Goal: Task Accomplishment & Management: Use online tool/utility

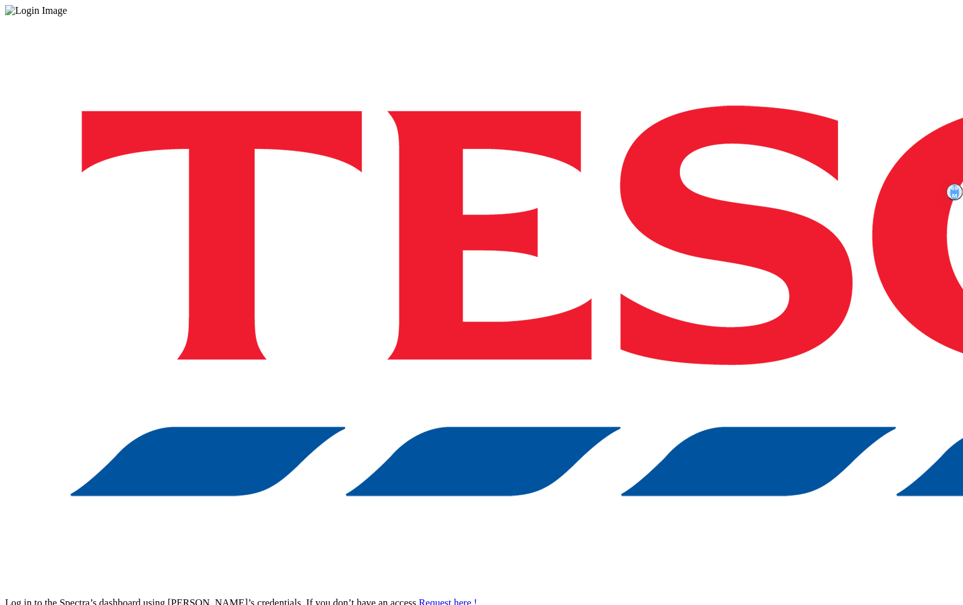
drag, startPoint x: 763, startPoint y: 322, endPoint x: 744, endPoint y: 367, distance: 49.5
click at [763, 322] on div "Log in to the Spectra’s dashboard using Tesco’s credentials. If you don’t have …" at bounding box center [481, 330] width 953 height 628
click at [720, 365] on div "Log in to the Spectra’s dashboard using Tesco’s credentials. If you don’t have …" at bounding box center [481, 330] width 953 height 628
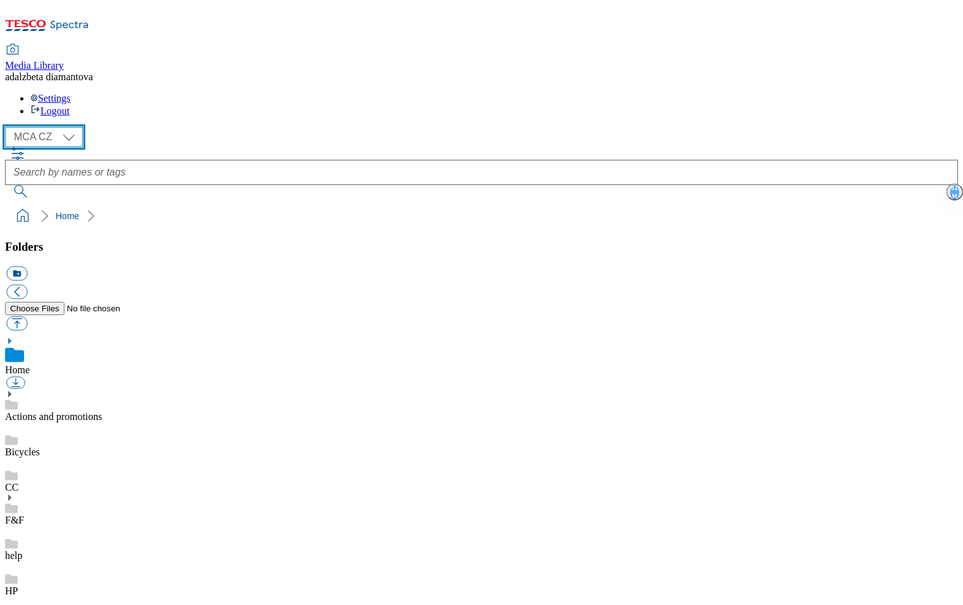
click at [76, 127] on select "MCA CZ MCA HU MCA SK" at bounding box center [44, 137] width 78 height 20
select select "flare-mca-sk"
drag, startPoint x: 63, startPoint y: 470, endPoint x: 71, endPoint y: 468, distance: 8.4
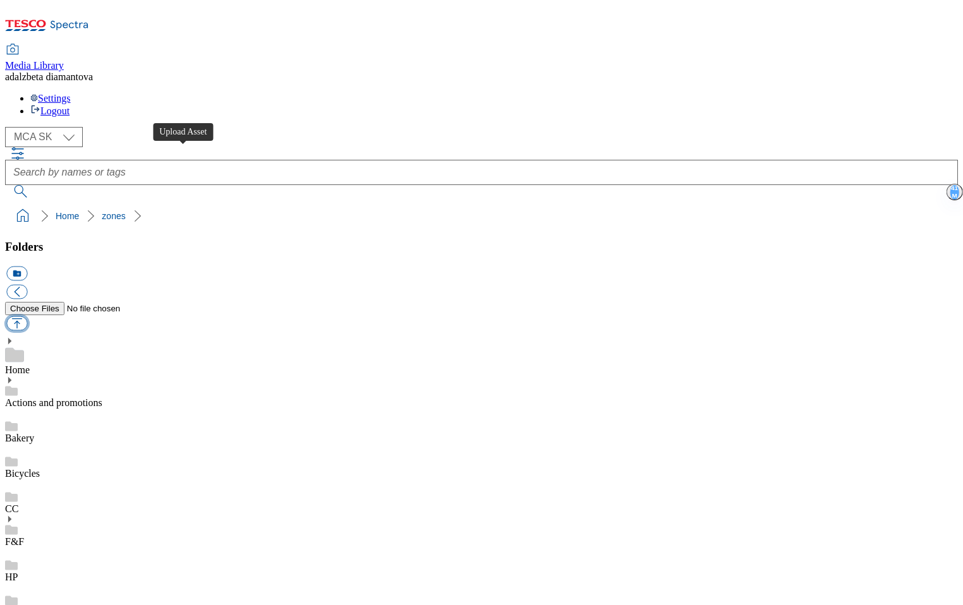
click at [27, 317] on button "button" at bounding box center [16, 324] width 21 height 15
type input "C:\fakepath\sk-zones-setrite-s-nami.png"
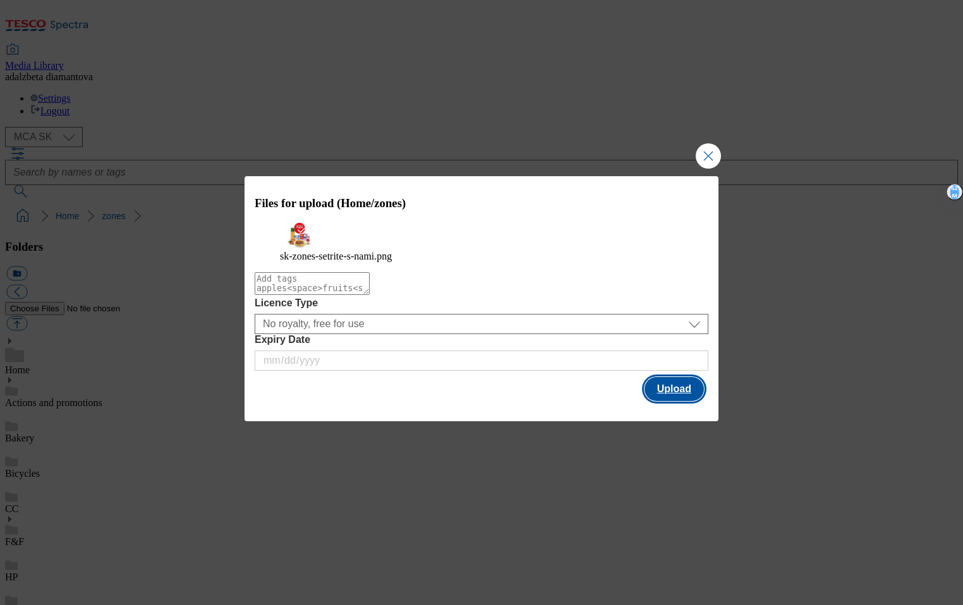
click at [663, 401] on button "Upload" at bounding box center [674, 389] width 59 height 24
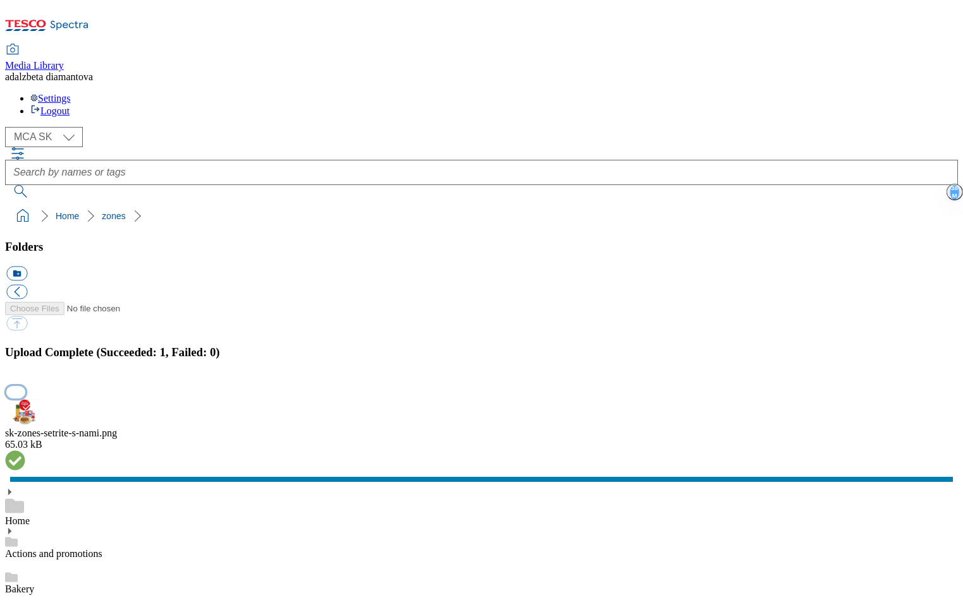
click at [25, 386] on button "button" at bounding box center [15, 392] width 19 height 12
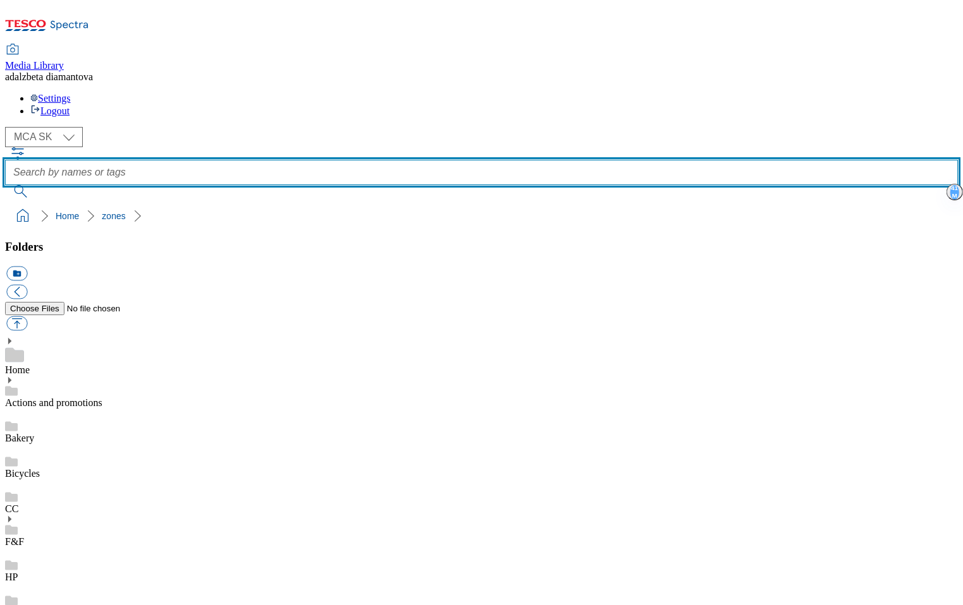
click at [466, 160] on input "text" at bounding box center [481, 172] width 953 height 25
type input "scan"
click at [5, 185] on button "submit" at bounding box center [21, 191] width 33 height 13
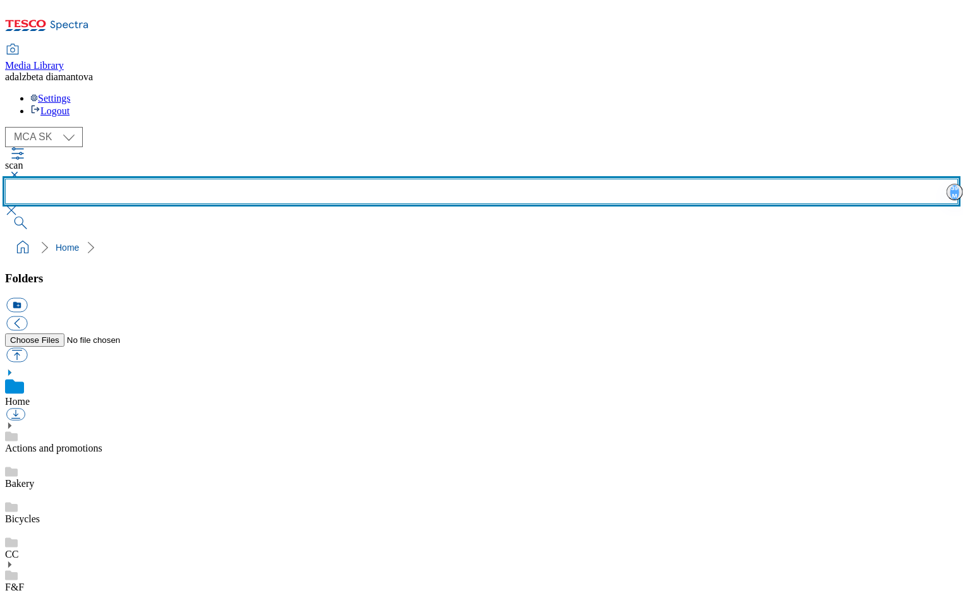
scroll to position [544, 0]
